Goal: Information Seeking & Learning: Learn about a topic

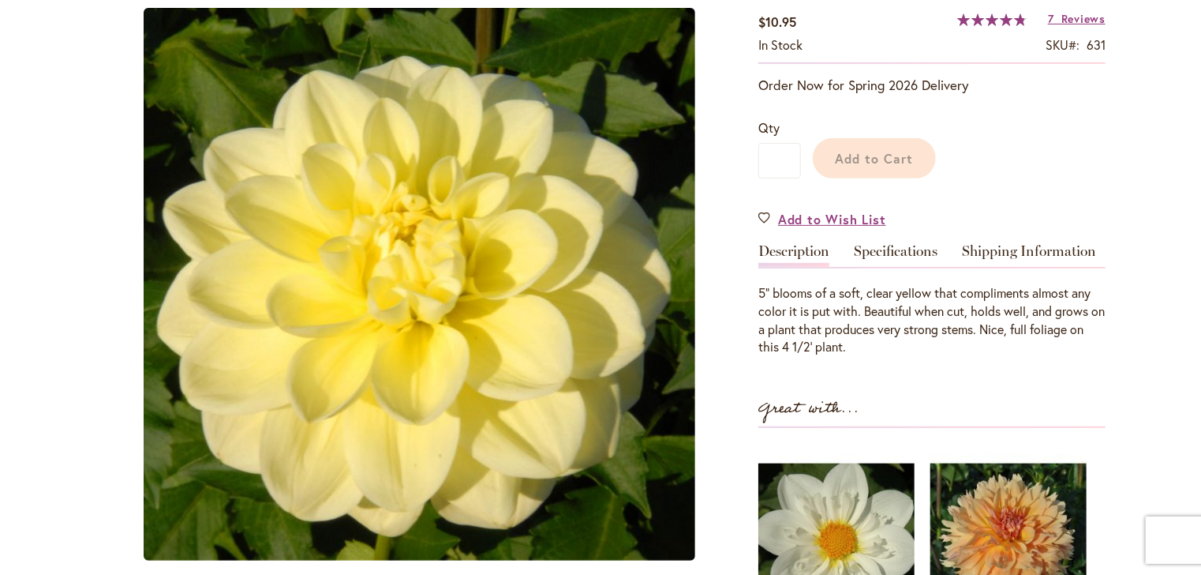
scroll to position [281, 0]
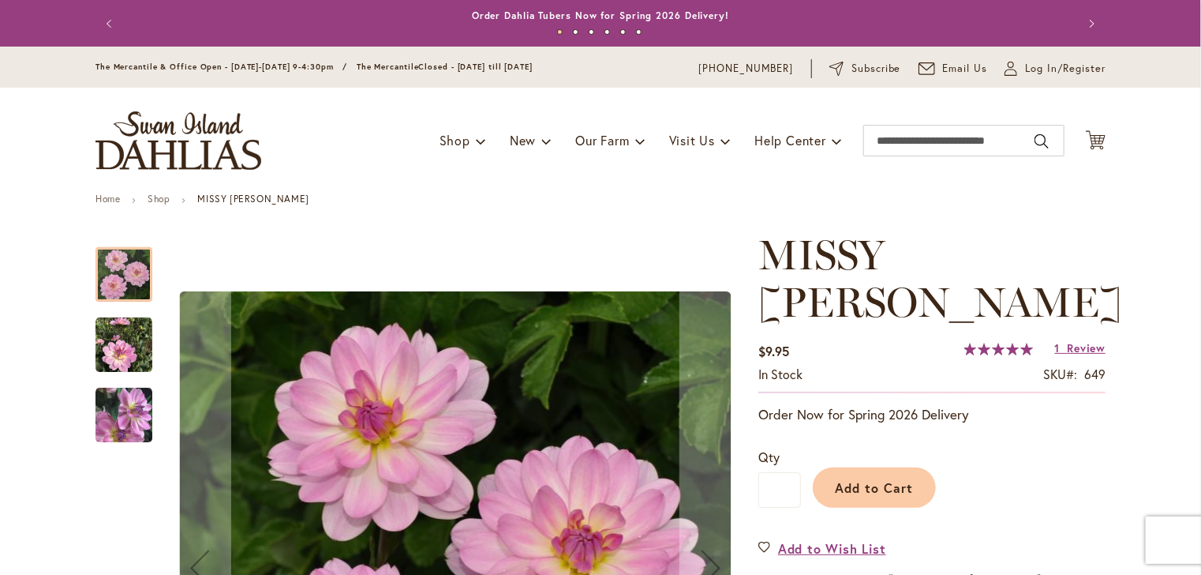
scroll to position [474, 0]
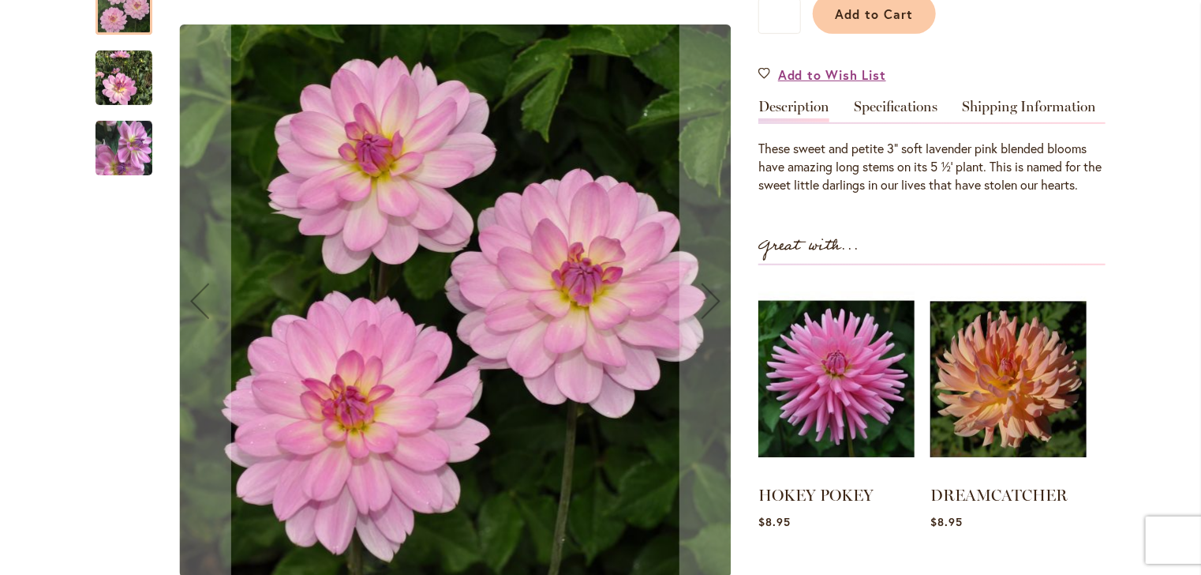
click at [129, 119] on img "MISSY SUE" at bounding box center [124, 148] width 57 height 58
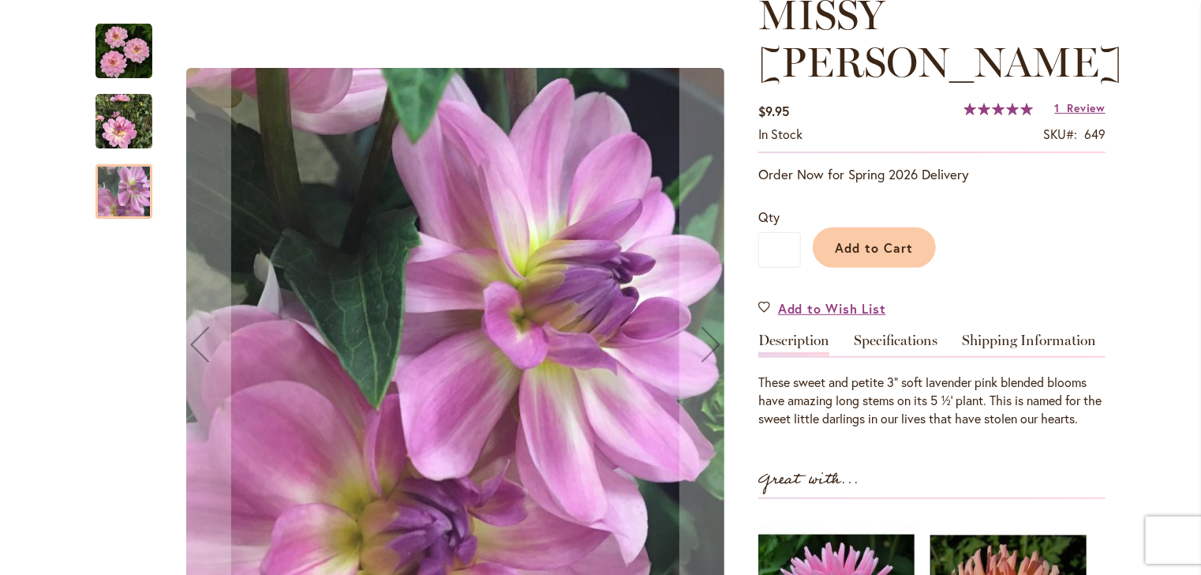
scroll to position [237, 0]
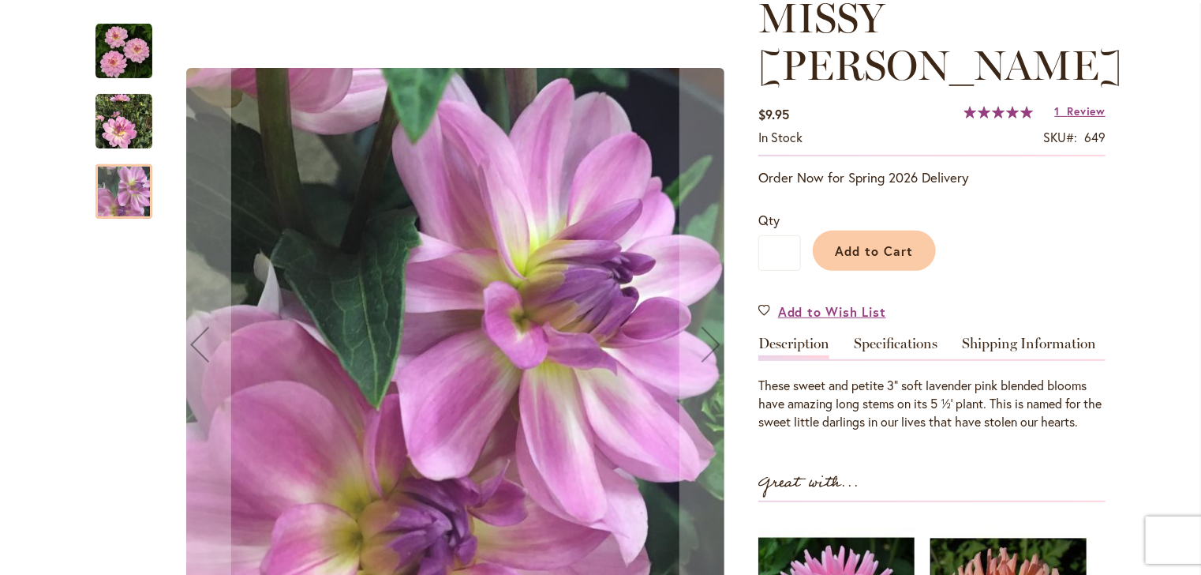
click at [131, 118] on img "MISSY SUE" at bounding box center [124, 121] width 57 height 57
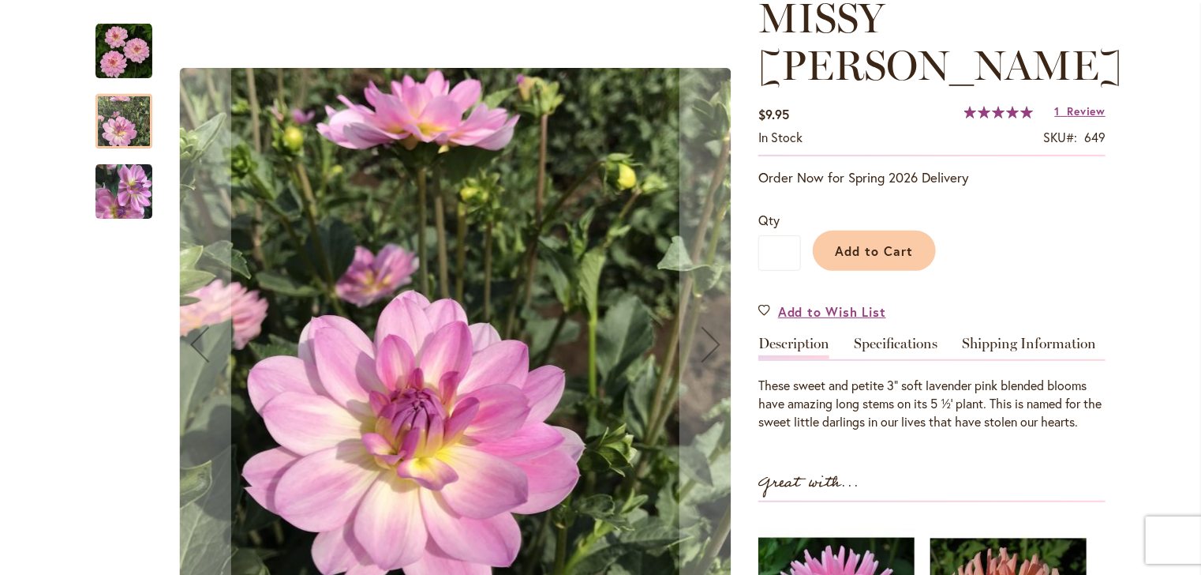
click at [122, 69] on img "MISSY SUE" at bounding box center [124, 51] width 57 height 57
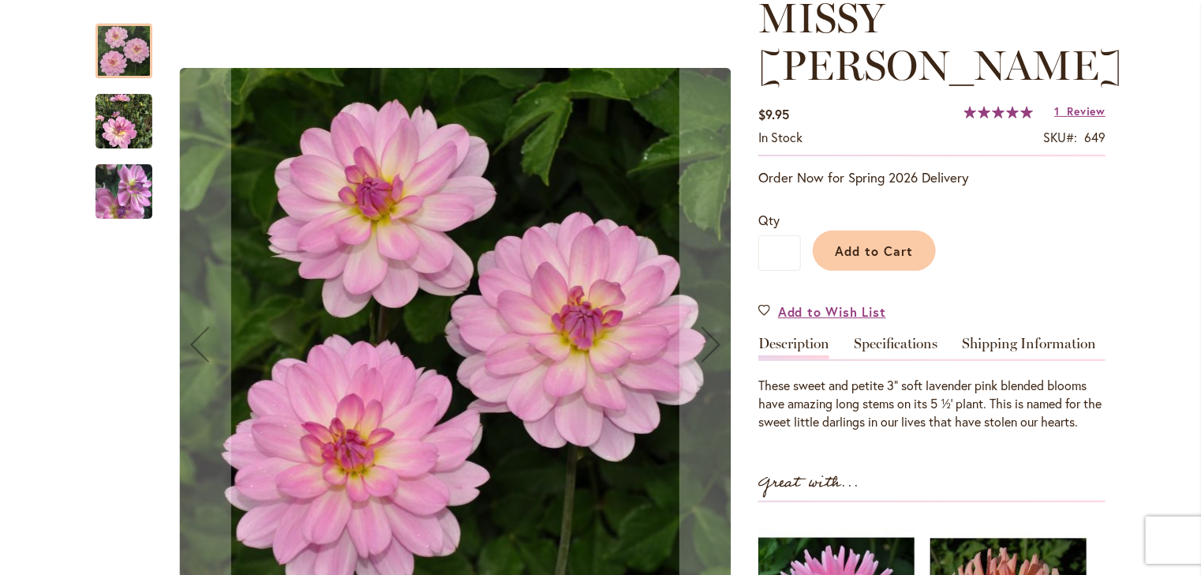
click at [122, 129] on img "MISSY SUE" at bounding box center [124, 121] width 57 height 57
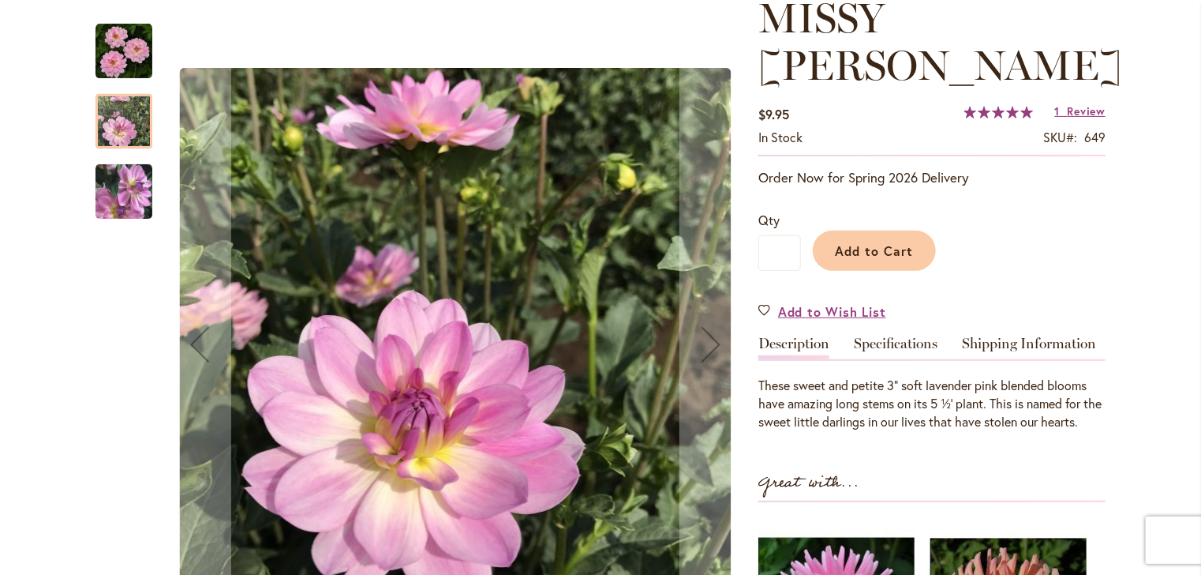
click at [115, 171] on img "MISSY SUE" at bounding box center [124, 191] width 57 height 58
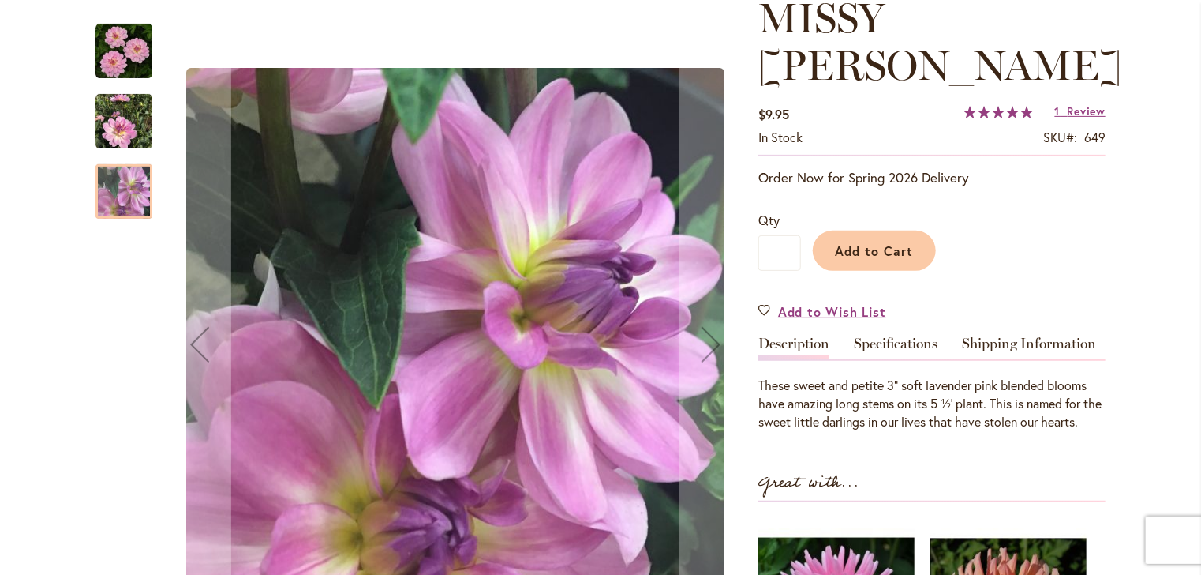
click at [131, 55] on img "MISSY SUE" at bounding box center [124, 51] width 57 height 57
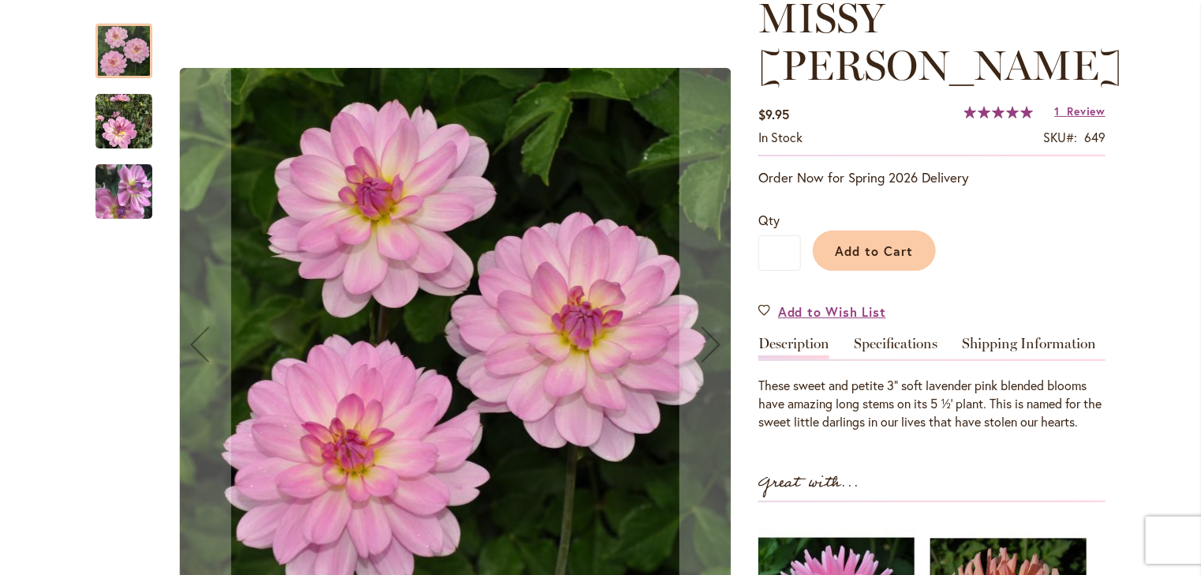
click at [117, 52] on div at bounding box center [124, 51] width 57 height 54
click at [117, 110] on img "MISSY SUE" at bounding box center [124, 121] width 57 height 57
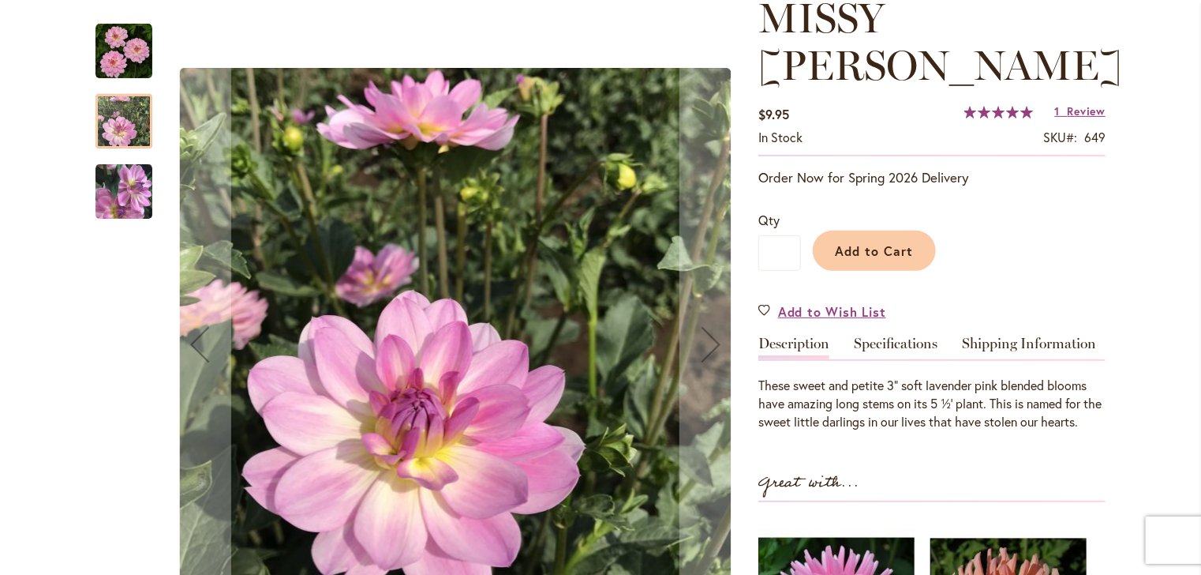
click at [113, 210] on img "MISSY SUE" at bounding box center [124, 191] width 57 height 58
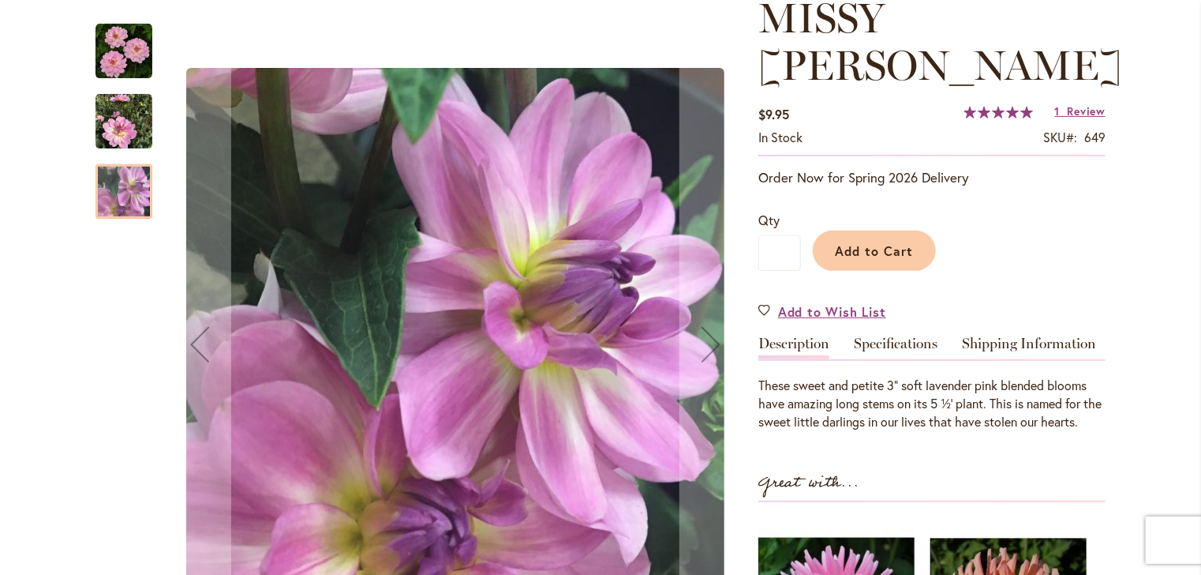
click at [121, 92] on div "MISSY SUE" at bounding box center [132, 113] width 73 height 70
